Goal: Task Accomplishment & Management: Manage account settings

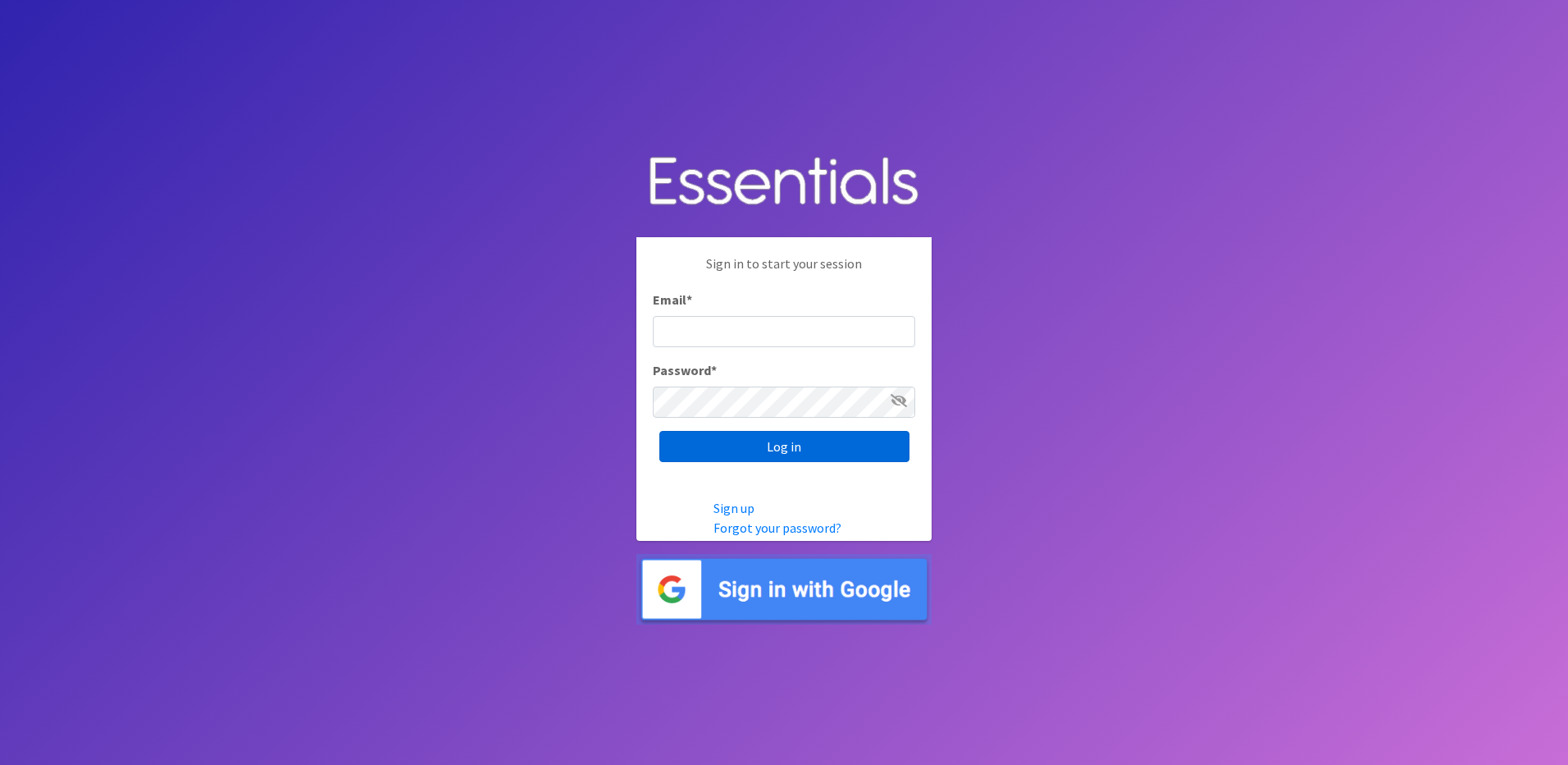
type input "info@marylanddiaperbank.org"
click at [869, 437] on input "Log in" at bounding box center [784, 446] width 250 height 31
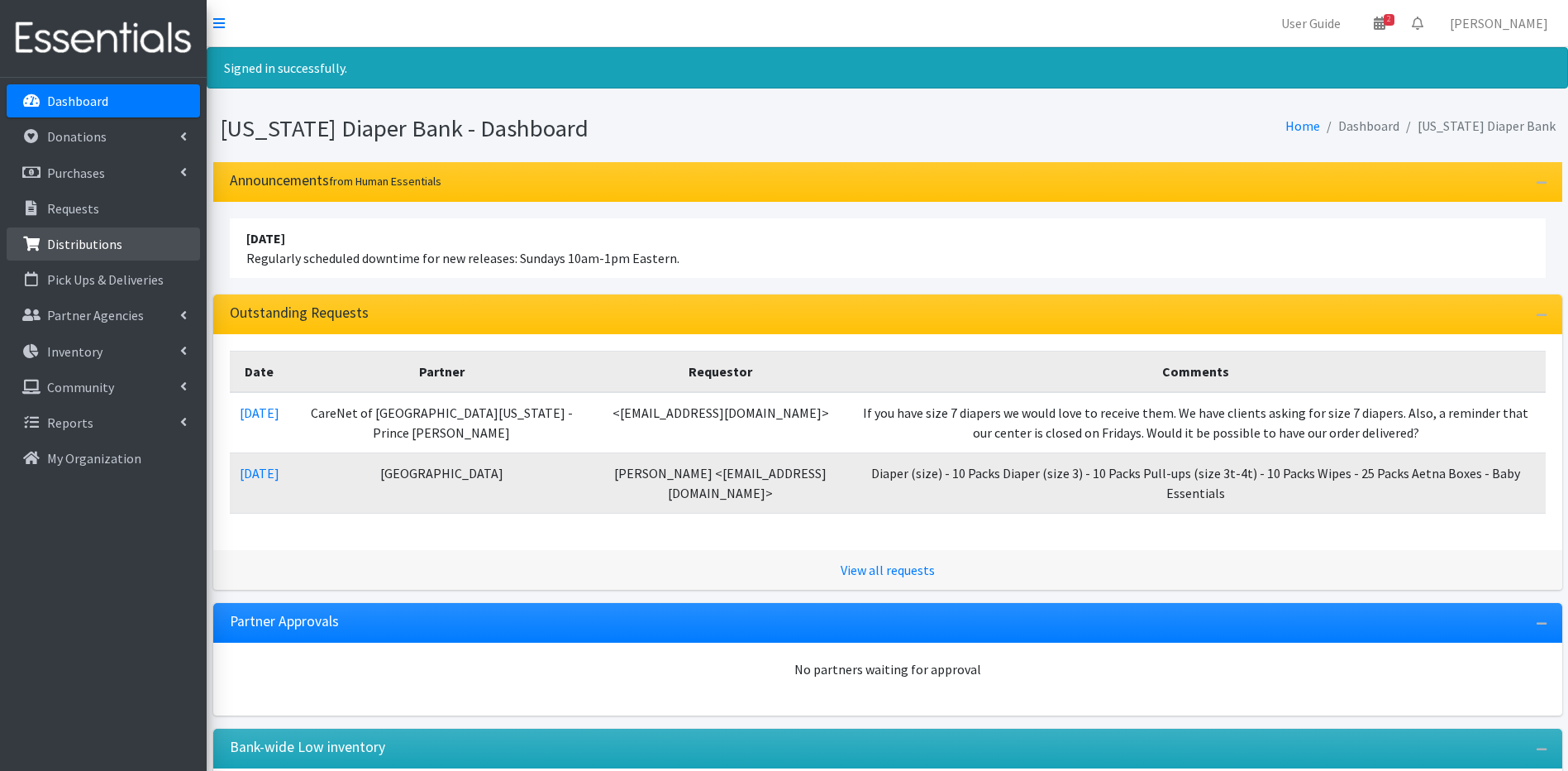
click at [40, 243] on icon at bounding box center [31, 244] width 22 height 15
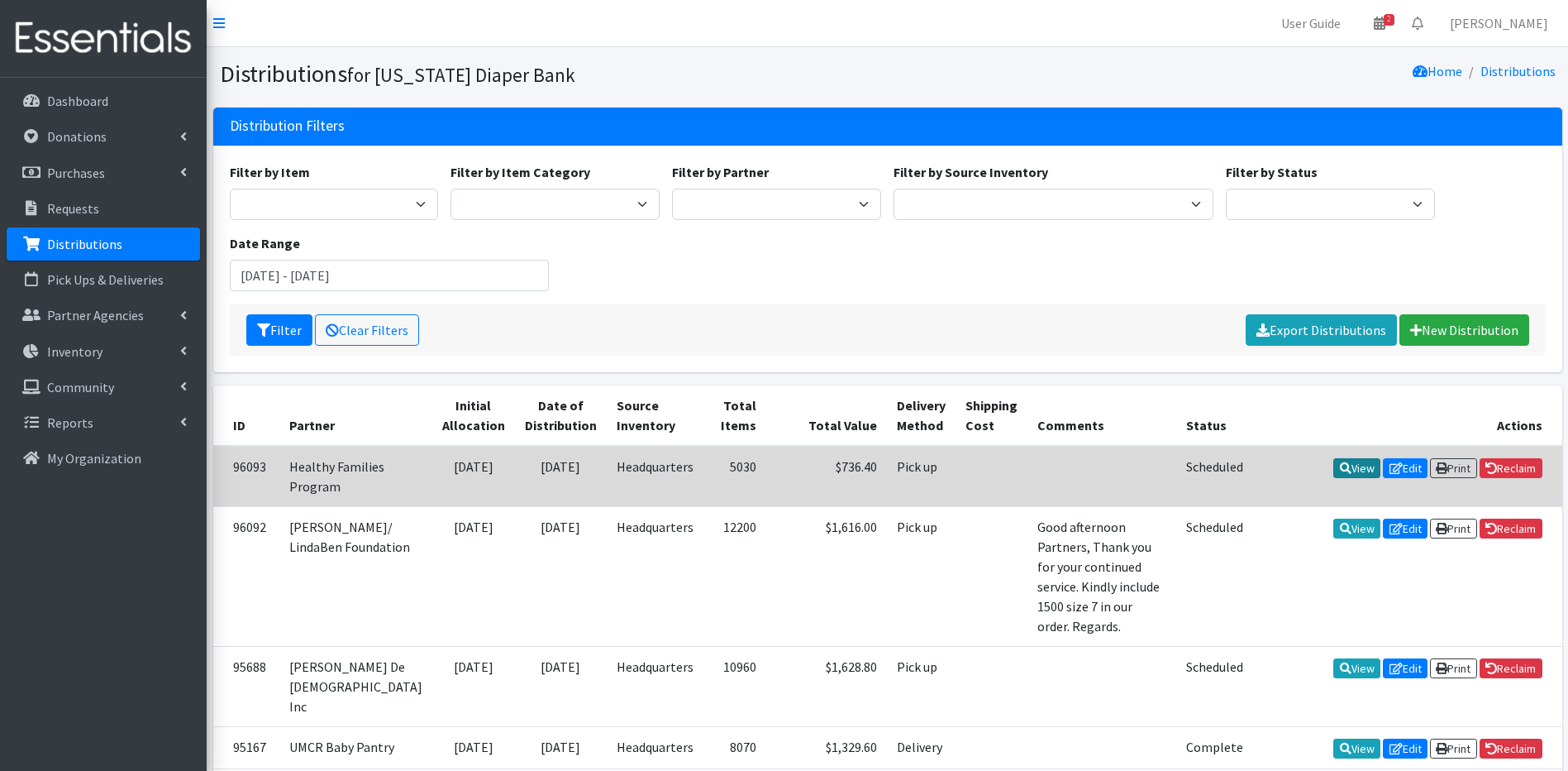
click at [1356, 470] on link "View" at bounding box center [1356, 468] width 47 height 20
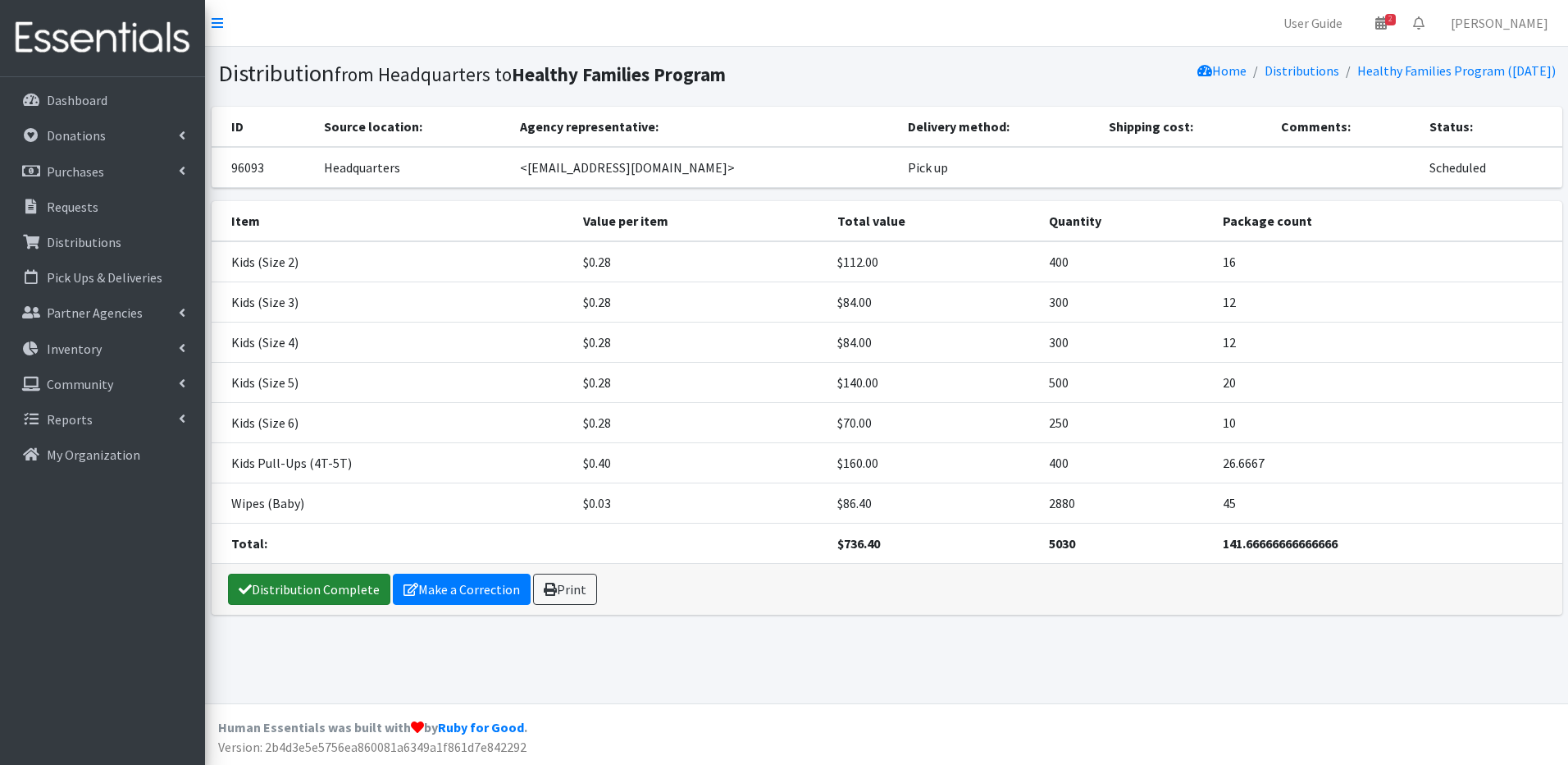
click at [344, 588] on link "Distribution Complete" at bounding box center [309, 589] width 163 height 31
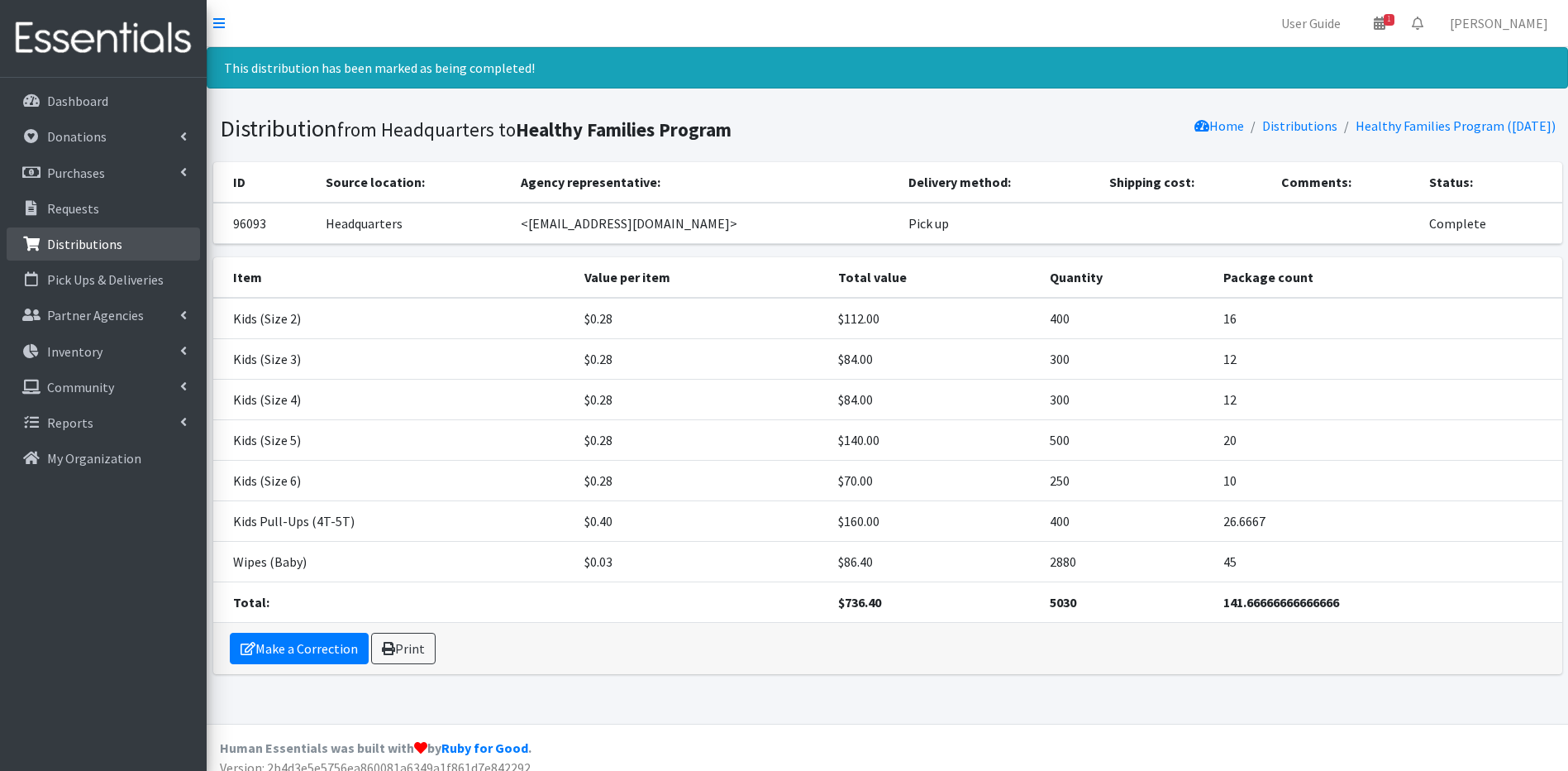
click at [80, 240] on p "Distributions" at bounding box center [84, 243] width 75 height 16
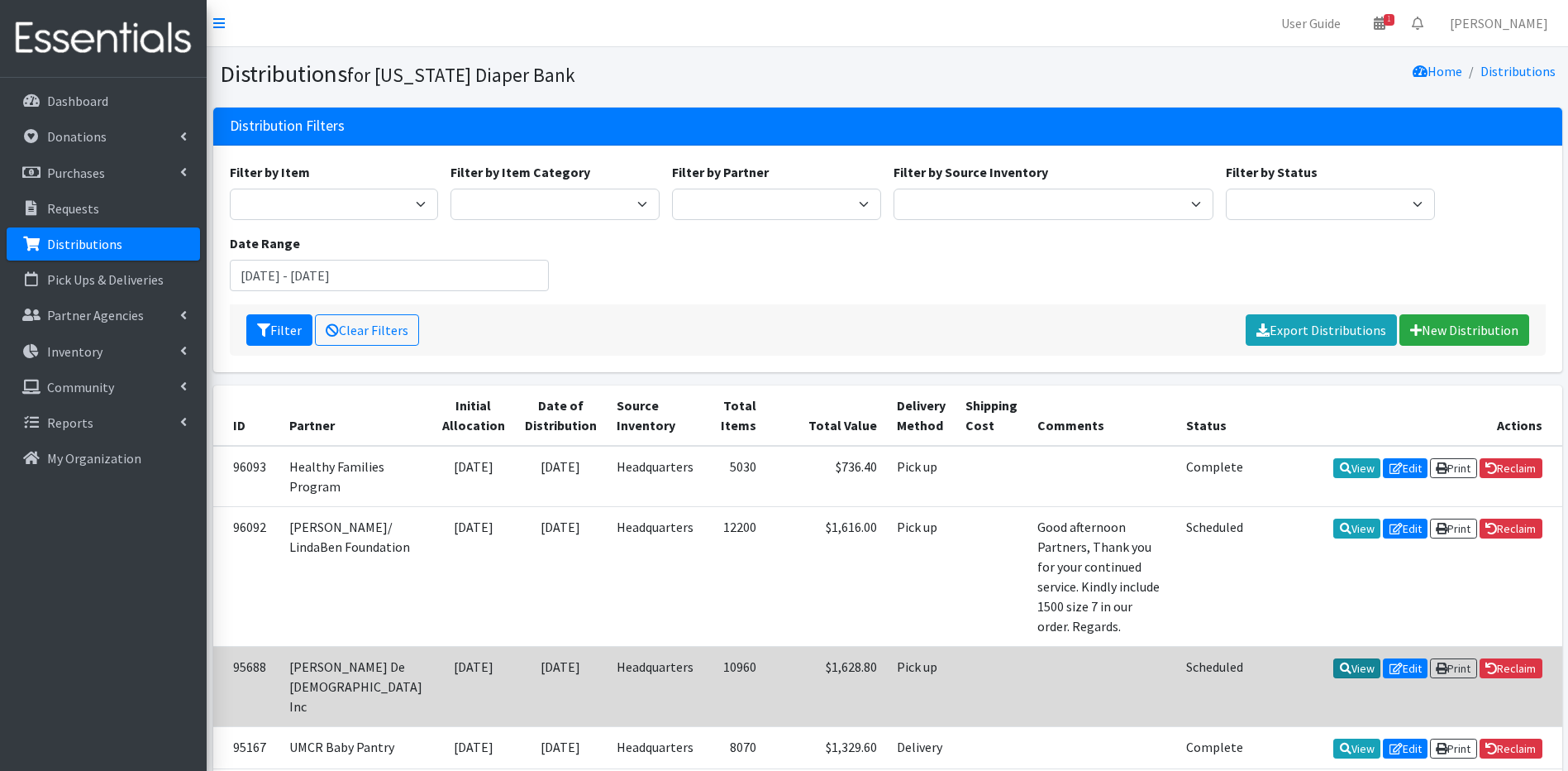
click at [1344, 658] on link "View" at bounding box center [1356, 668] width 47 height 20
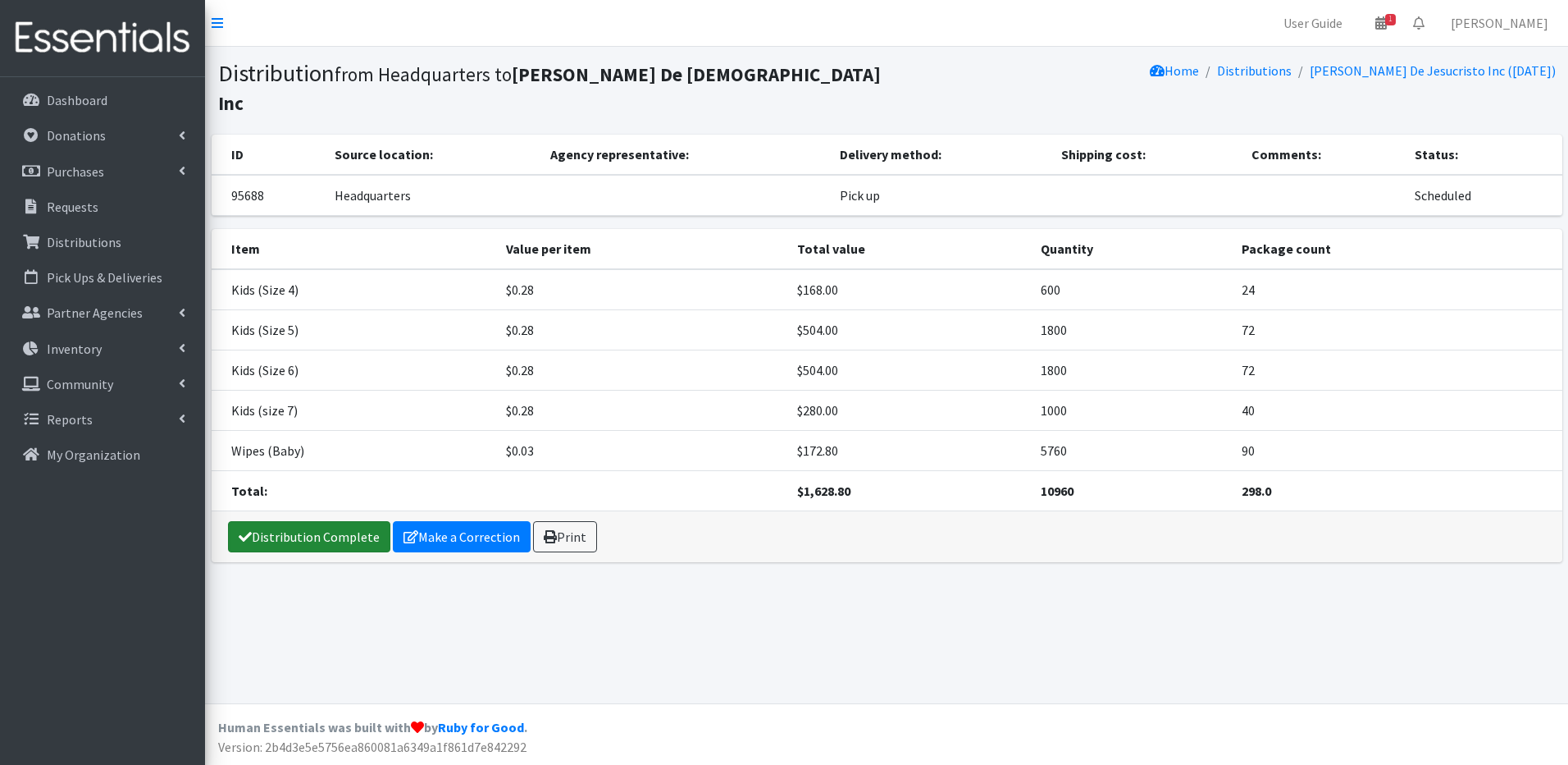
click at [298, 521] on link "Distribution Complete" at bounding box center [309, 536] width 163 height 31
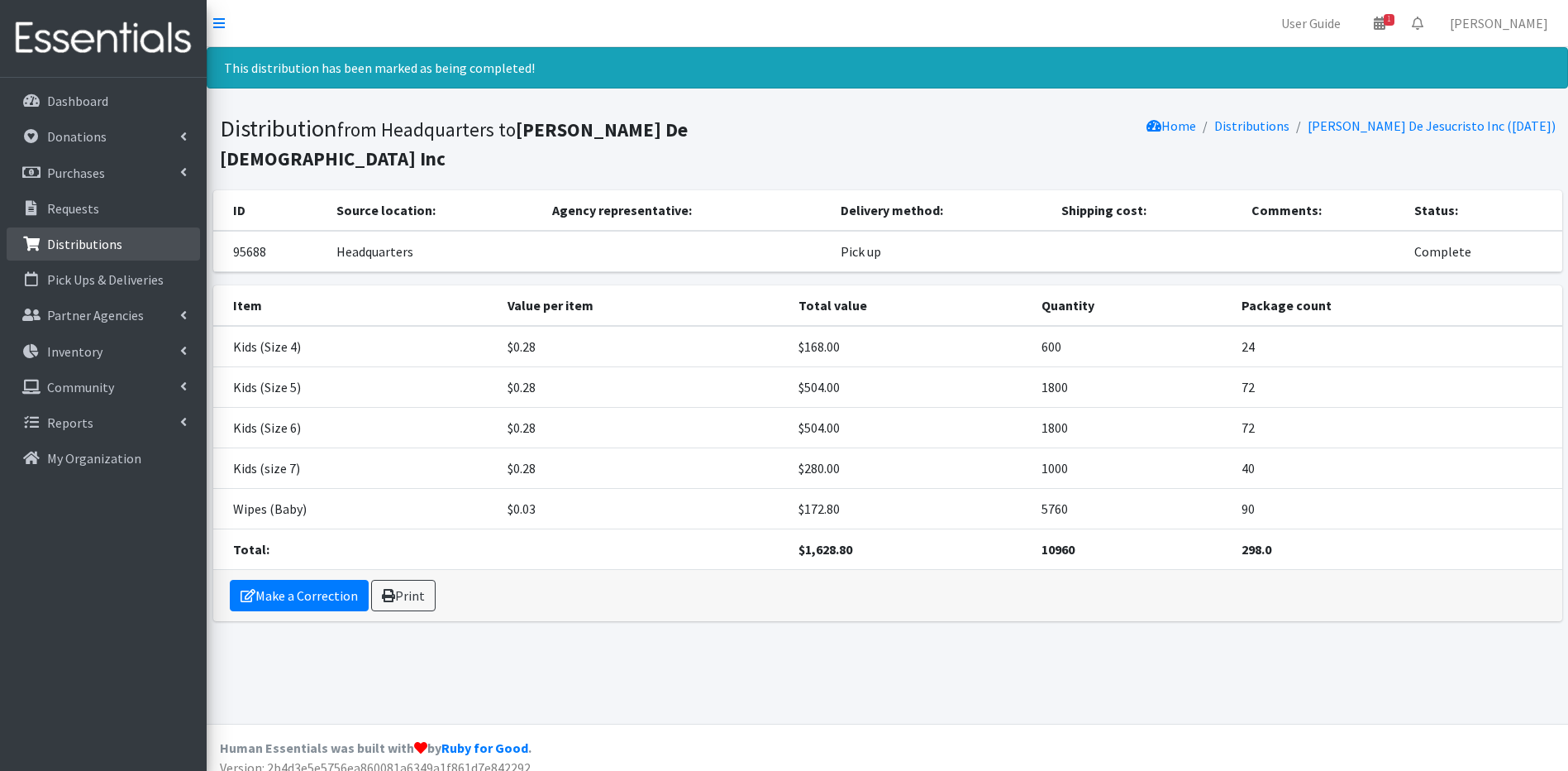
click at [44, 239] on link "Distributions" at bounding box center [103, 243] width 194 height 33
